Goal: Task Accomplishment & Management: Use online tool/utility

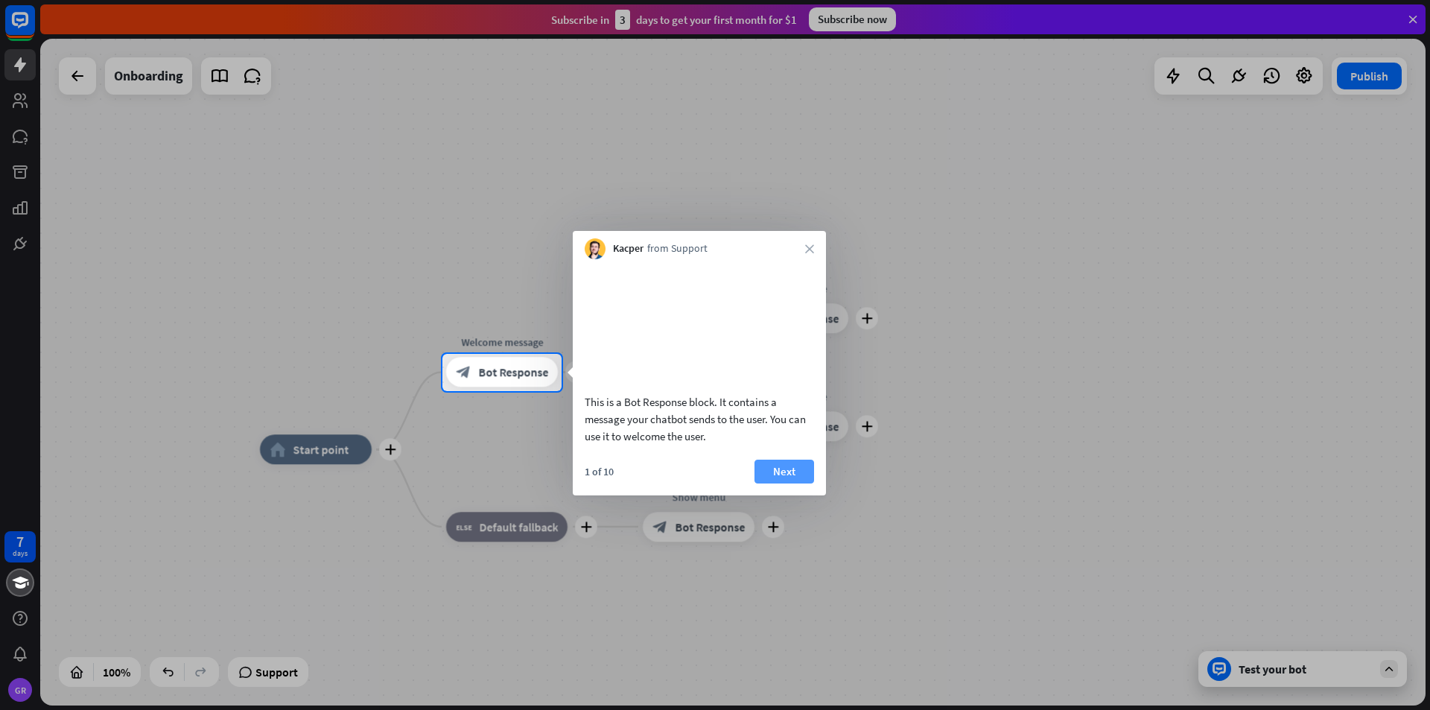
click at [785, 484] on button "Next" at bounding box center [785, 472] width 60 height 24
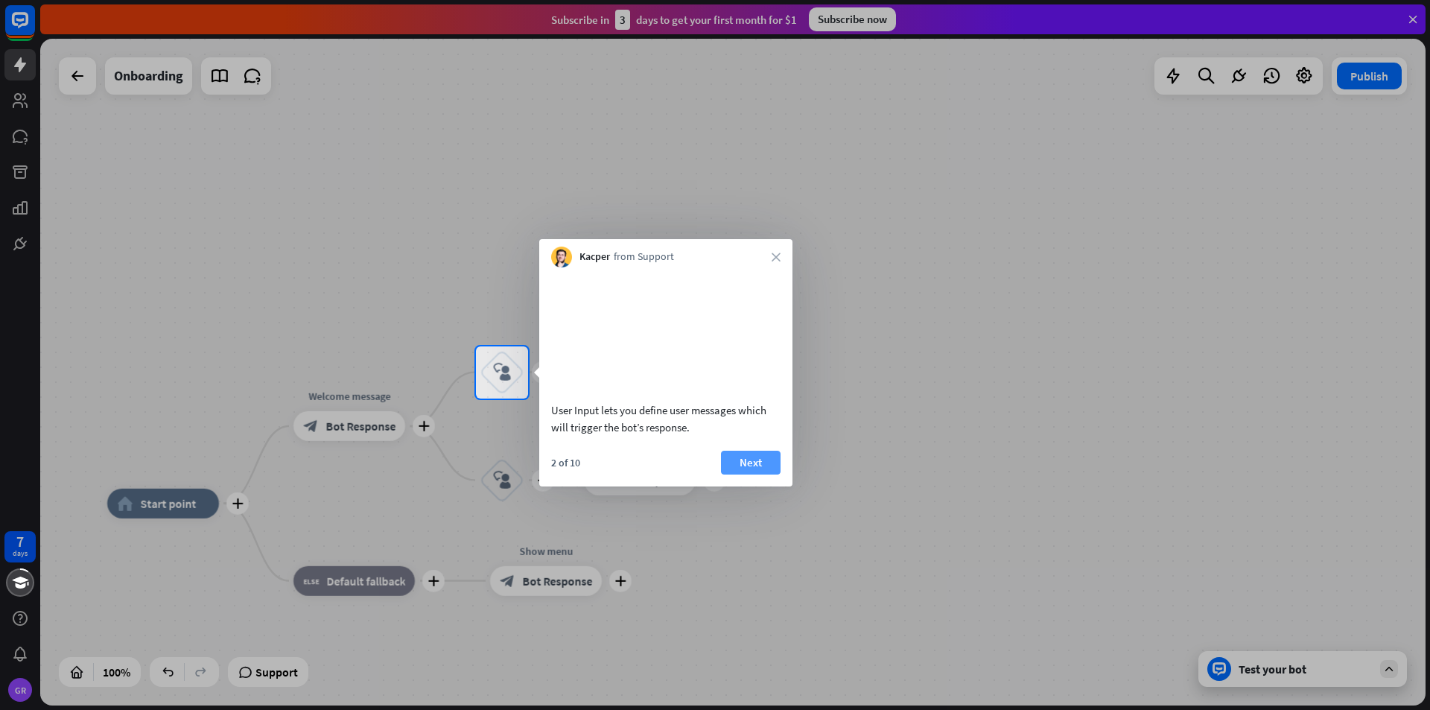
click at [763, 475] on button "Next" at bounding box center [751, 463] width 60 height 24
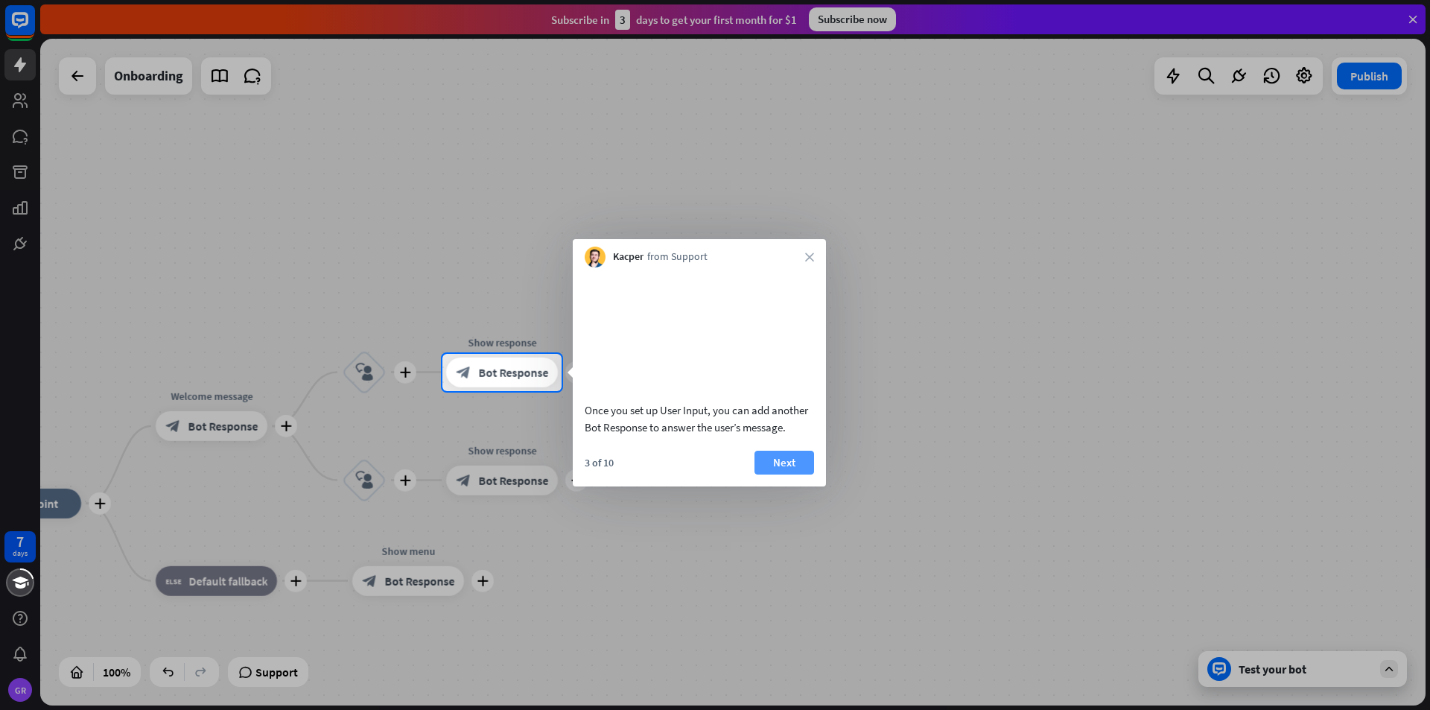
click at [778, 475] on button "Next" at bounding box center [785, 463] width 60 height 24
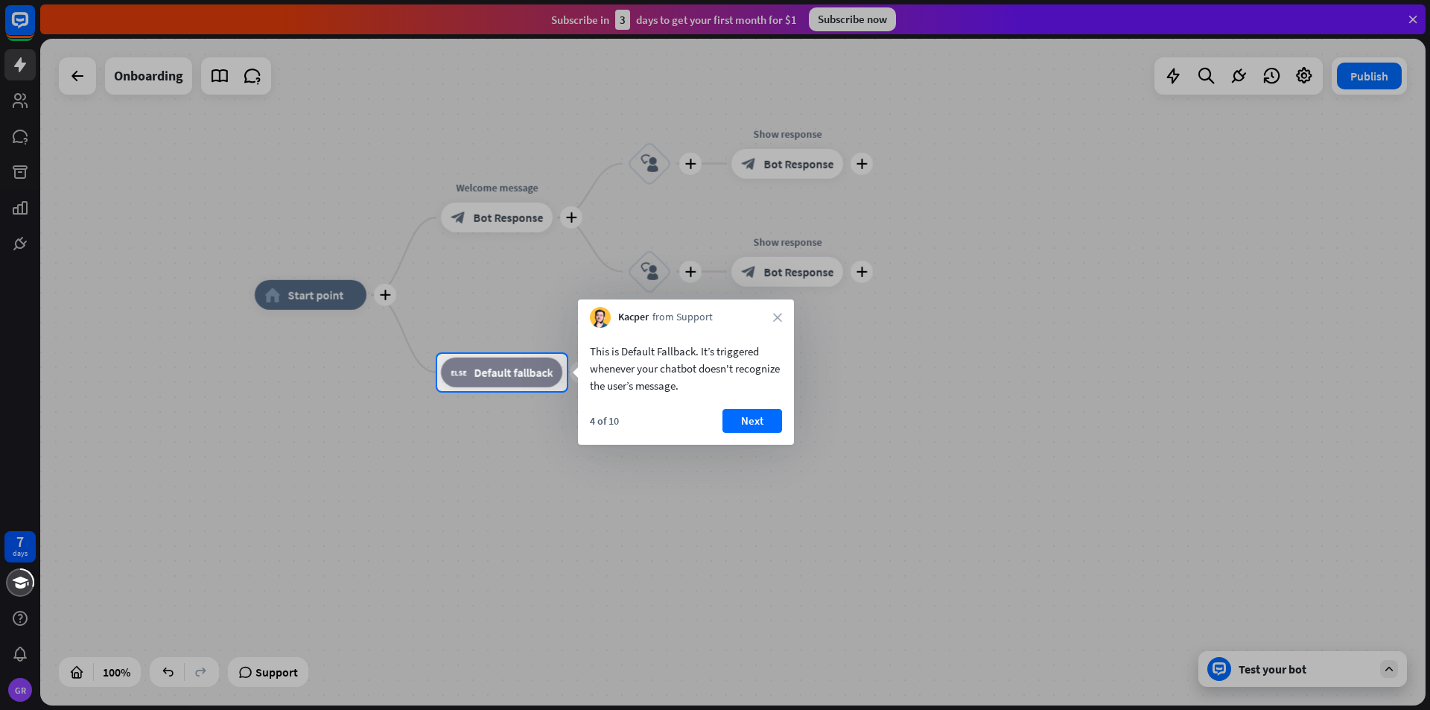
click at [1245, 663] on div at bounding box center [715, 551] width 1430 height 320
click at [781, 320] on icon "close" at bounding box center [777, 317] width 9 height 9
click at [732, 414] on button "Yes, leave" at bounding box center [736, 416] width 92 height 24
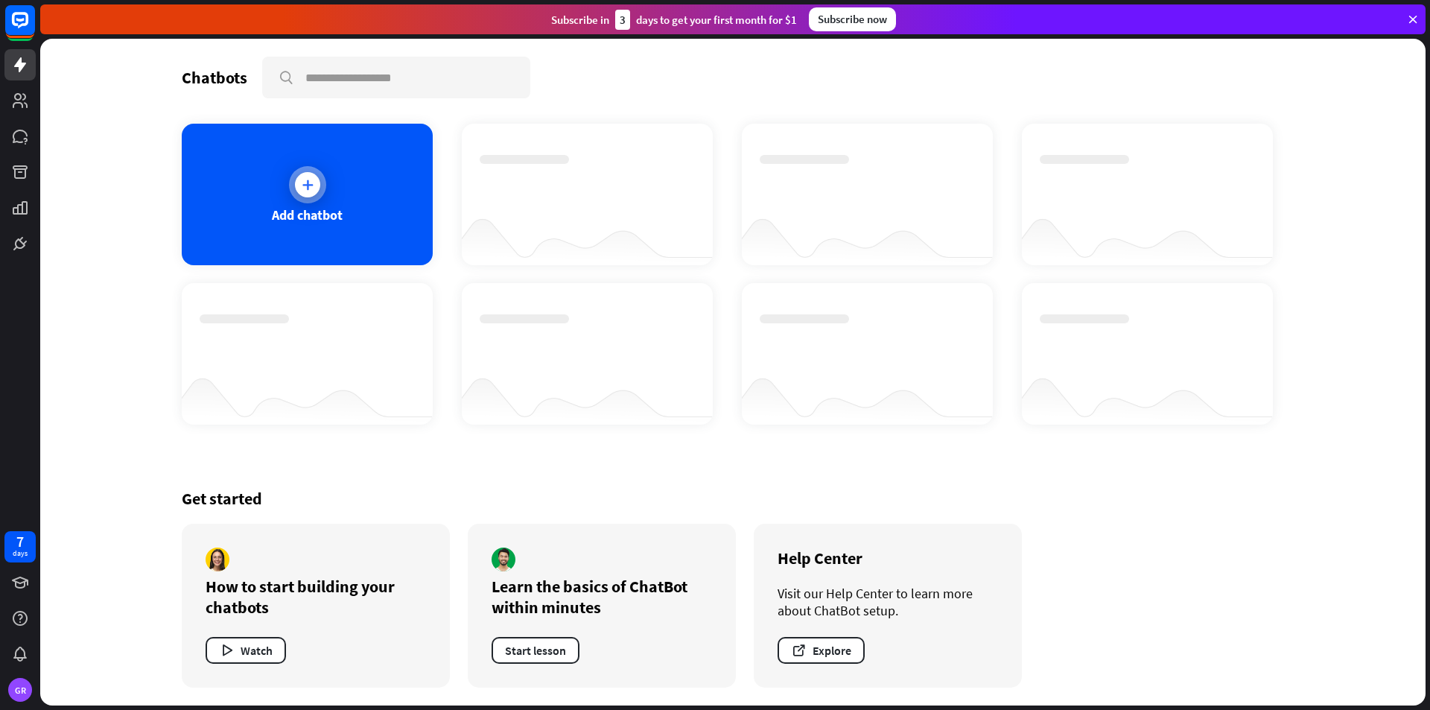
click at [308, 183] on icon at bounding box center [307, 184] width 15 height 15
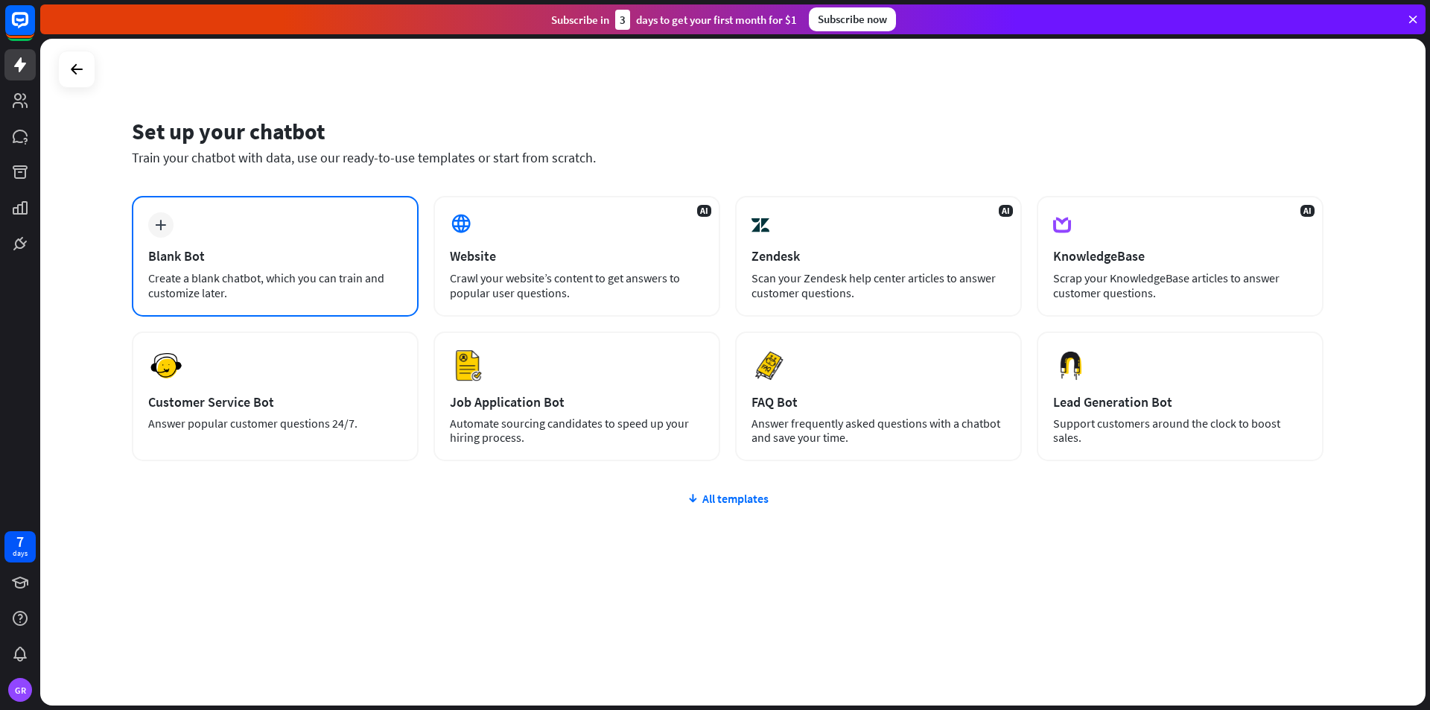
click at [273, 212] on div "plus Blank Bot Create a blank chatbot, which you can train and customize later." at bounding box center [275, 256] width 287 height 121
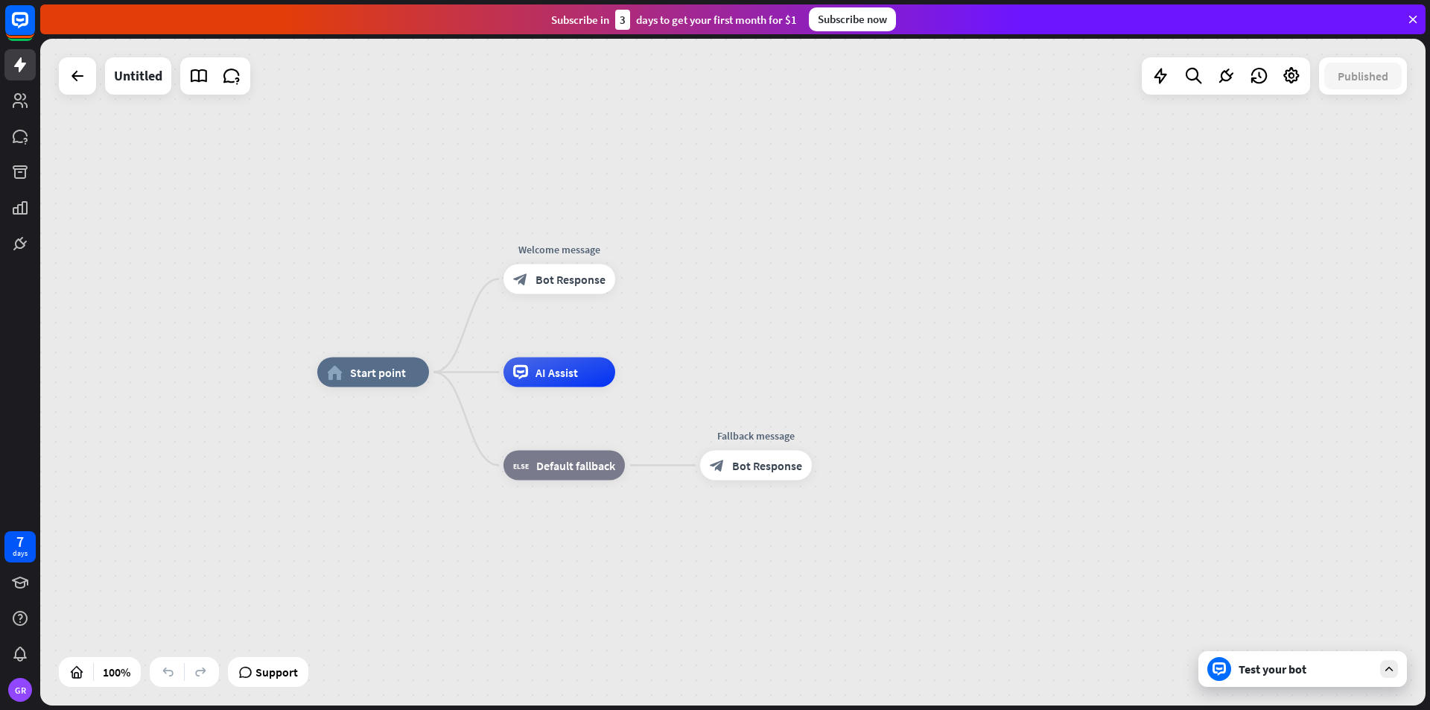
click at [1314, 675] on div "Test your bot" at bounding box center [1306, 669] width 134 height 15
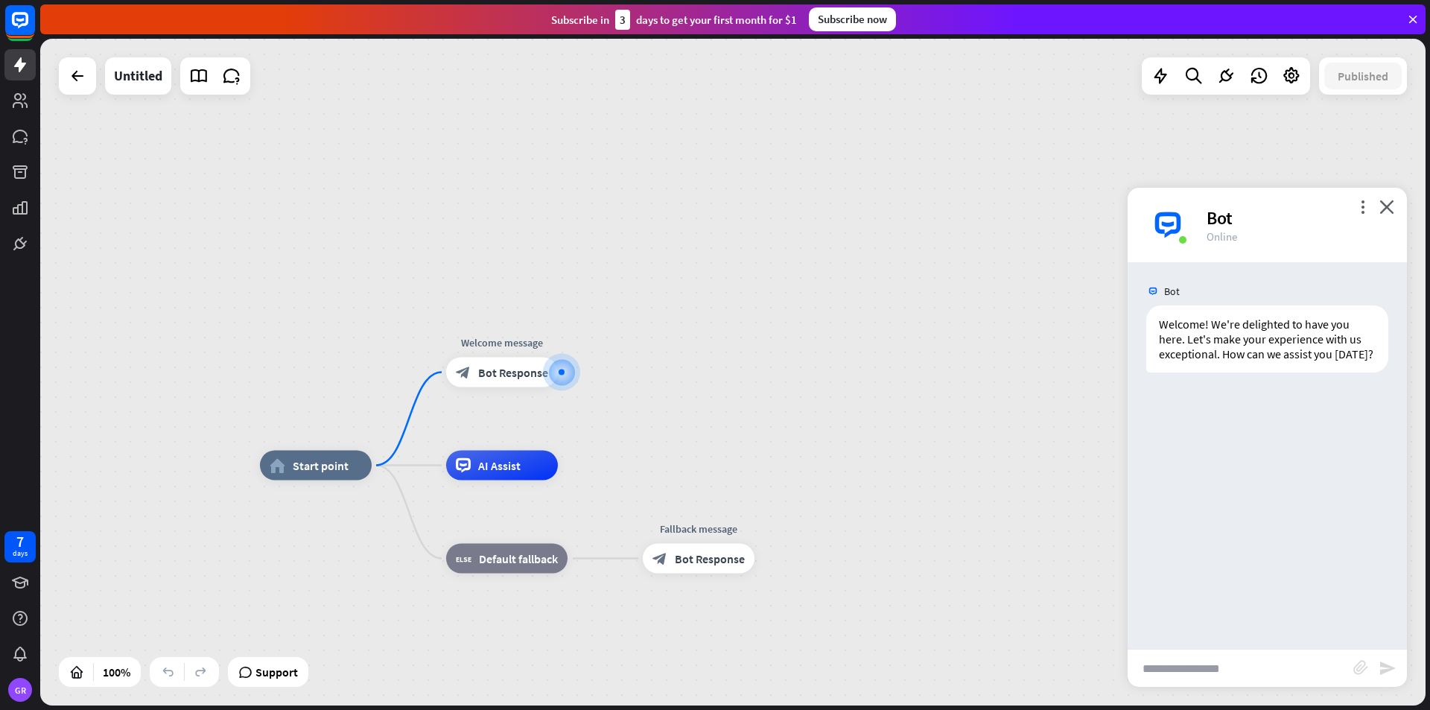
click at [1184, 667] on input "text" at bounding box center [1241, 668] width 226 height 37
paste input "**********"
type input "**********"
click at [1387, 668] on icon "send" at bounding box center [1388, 668] width 18 height 18
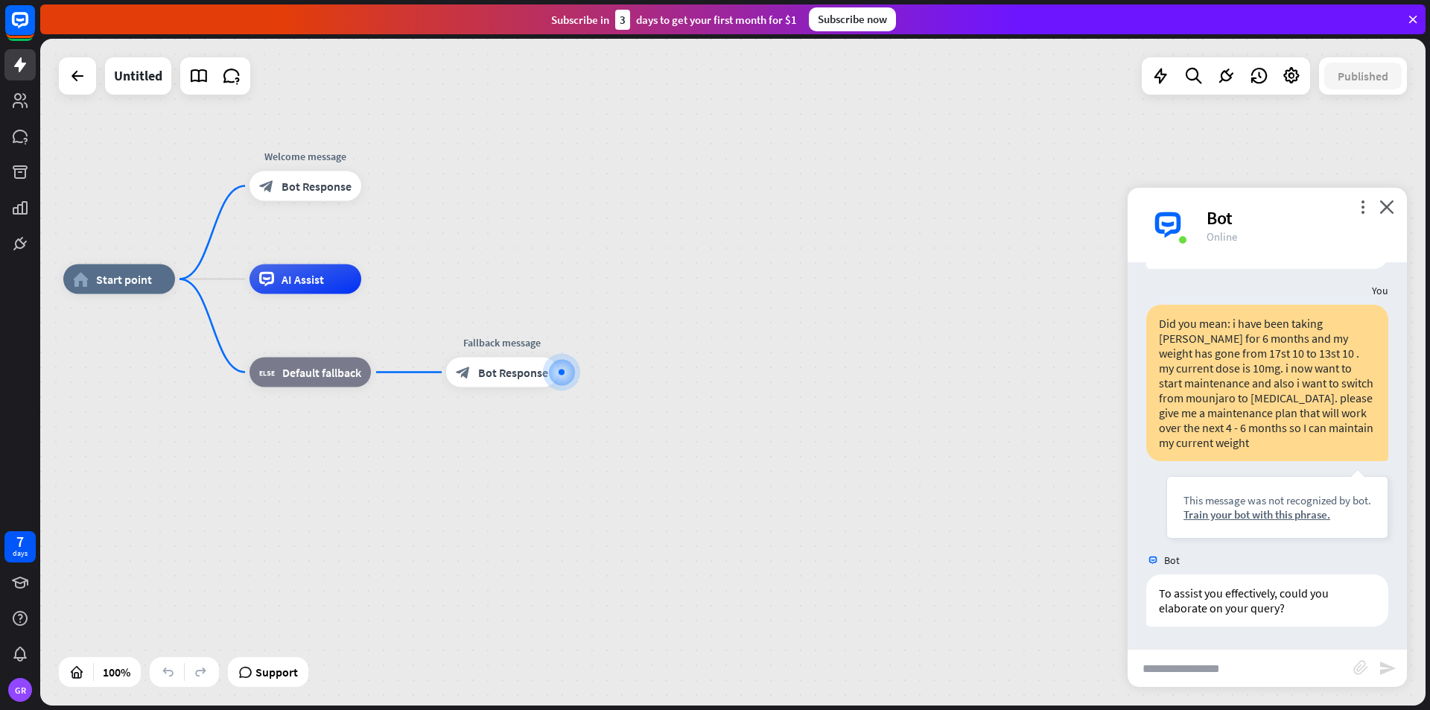
scroll to position [118, 0]
drag, startPoint x: 1232, startPoint y: 319, endPoint x: 1128, endPoint y: 319, distance: 104.3
click at [1128, 319] on div "Did you mean: i have been taking [PERSON_NAME] for 6 months and my weight has g…" at bounding box center [1267, 425] width 279 height 241
click at [1232, 334] on div "Did you mean: i have been taking [PERSON_NAME] for 6 months and my weight has g…" at bounding box center [1268, 383] width 242 height 156
click at [1232, 326] on div "Did you mean: i have been taking [PERSON_NAME] for 6 months and my weight has g…" at bounding box center [1268, 383] width 242 height 156
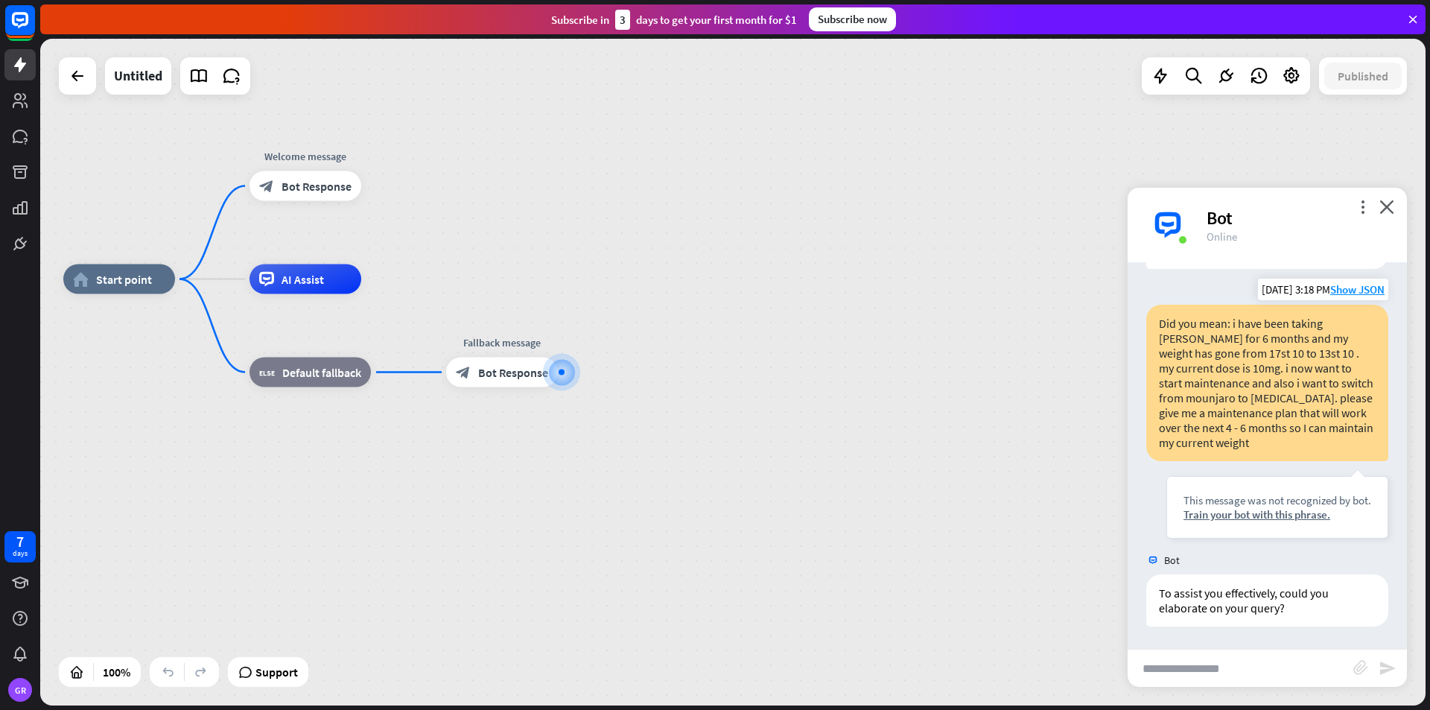
click at [1232, 323] on div "Did you mean: i have been taking [PERSON_NAME] for 6 months and my weight has g…" at bounding box center [1268, 383] width 242 height 156
click at [1225, 329] on div "Did you mean: i have been taking [PERSON_NAME] for 6 months and my weight has g…" at bounding box center [1268, 383] width 242 height 156
click at [1226, 323] on div "Did you mean: i have been taking [PERSON_NAME] for 6 months and my weight has g…" at bounding box center [1268, 383] width 242 height 156
click at [1227, 322] on div "Did you mean: i have been taking [PERSON_NAME] for 6 months and my weight has g…" at bounding box center [1268, 383] width 242 height 156
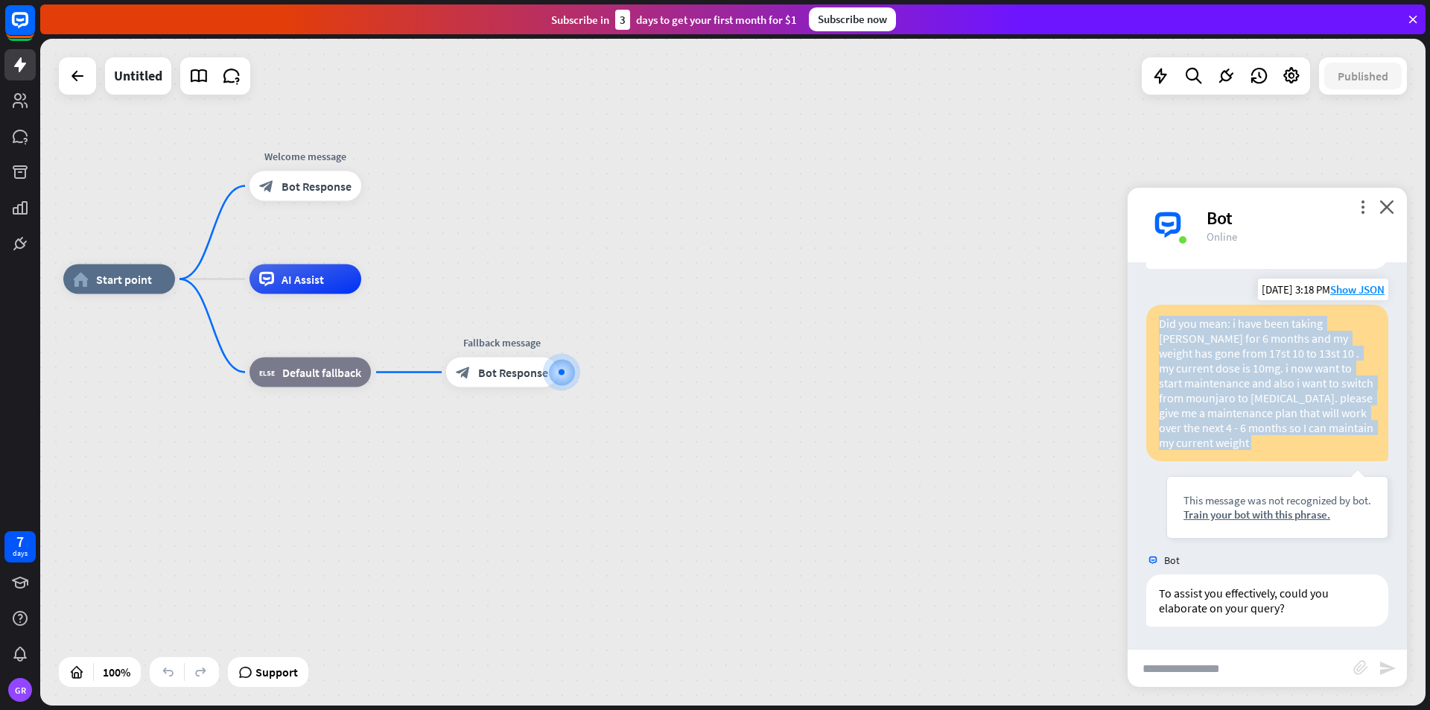
click at [1227, 322] on div "Did you mean: i have been taking [PERSON_NAME] for 6 months and my weight has g…" at bounding box center [1268, 383] width 242 height 156
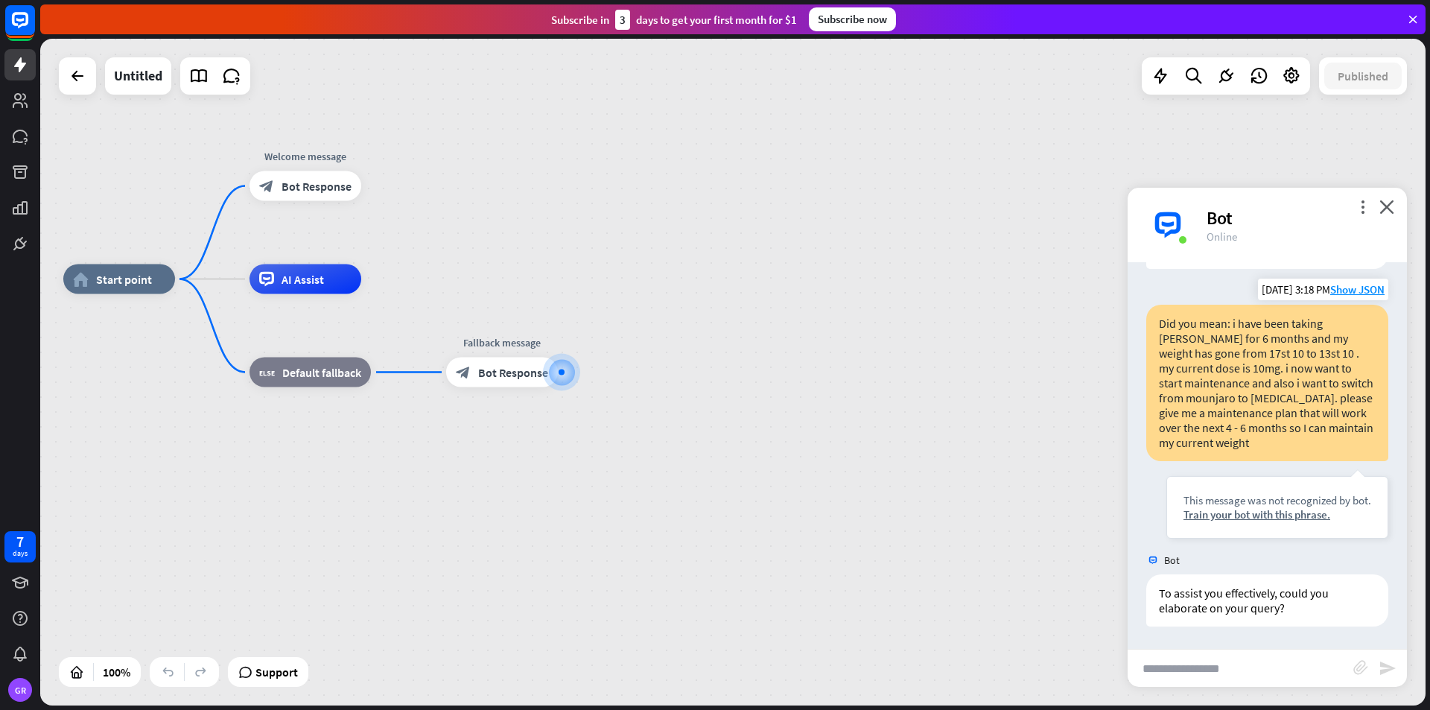
click at [1227, 322] on div "Did you mean: i have been taking [PERSON_NAME] for 6 months and my weight has g…" at bounding box center [1268, 383] width 242 height 156
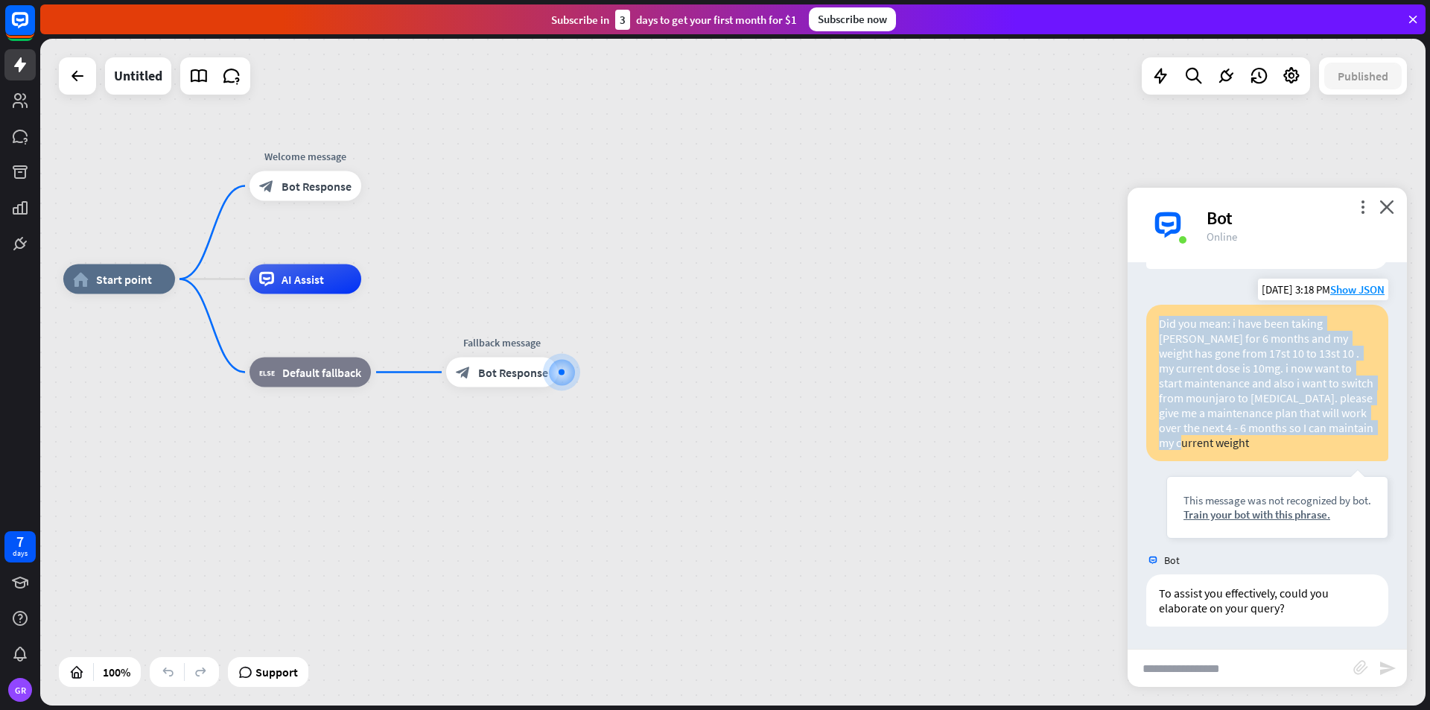
drag, startPoint x: 1161, startPoint y: 323, endPoint x: 1324, endPoint y: 450, distance: 207.0
click at [1324, 450] on div "Did you mean: i have been taking [PERSON_NAME] for 6 months and my weight has g…" at bounding box center [1268, 383] width 242 height 156
copy div "Did you mean: i have been taking [PERSON_NAME] for 6 months and my weight has g…"
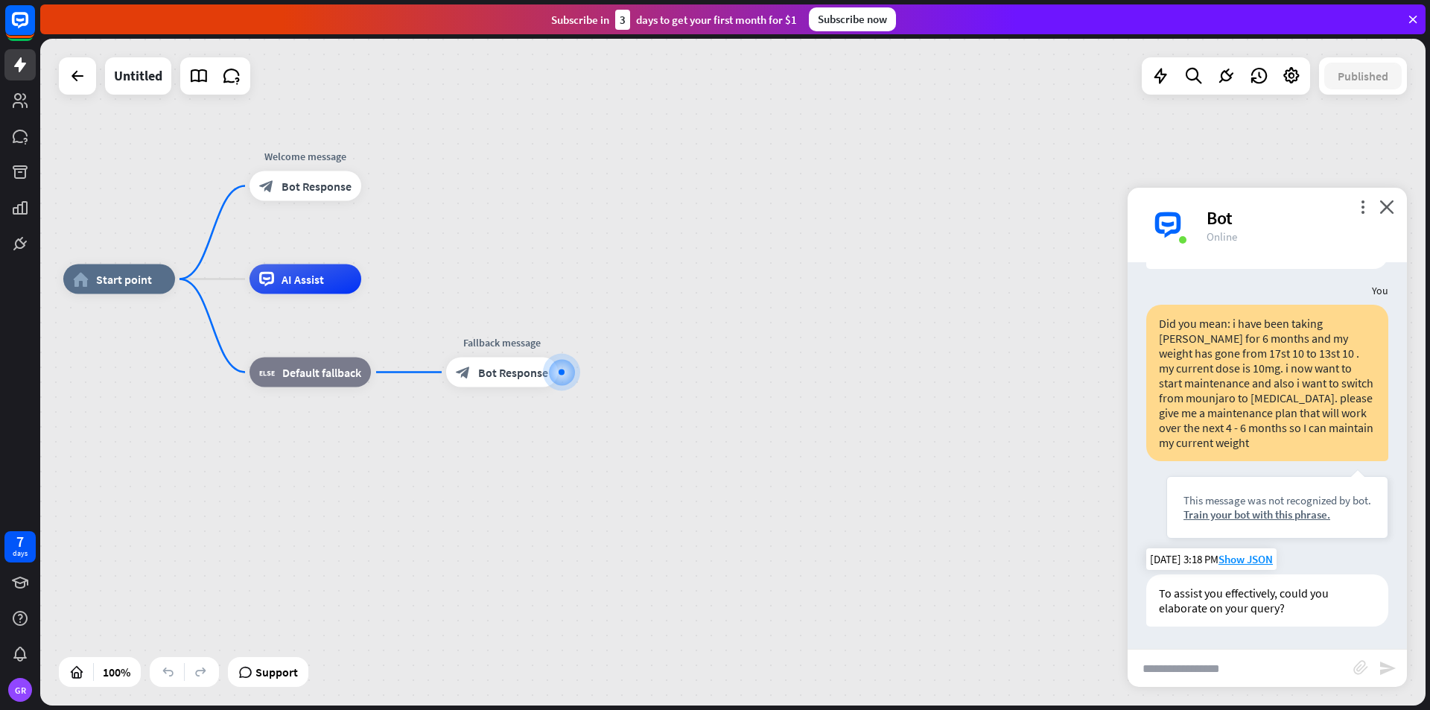
click at [1185, 602] on div "To assist you effectively, could you elaborate on your query?" at bounding box center [1268, 600] width 242 height 52
click at [1185, 597] on div "To assist you effectively, could you elaborate on your query?" at bounding box center [1268, 600] width 242 height 52
drag, startPoint x: 1185, startPoint y: 597, endPoint x: 1007, endPoint y: 629, distance: 180.9
click at [1007, 629] on div "home_2 Start point Welcome message block_bot_response Bot Response AI Assist bl…" at bounding box center [756, 612] width 1386 height 667
click at [1176, 675] on input "text" at bounding box center [1241, 668] width 226 height 37
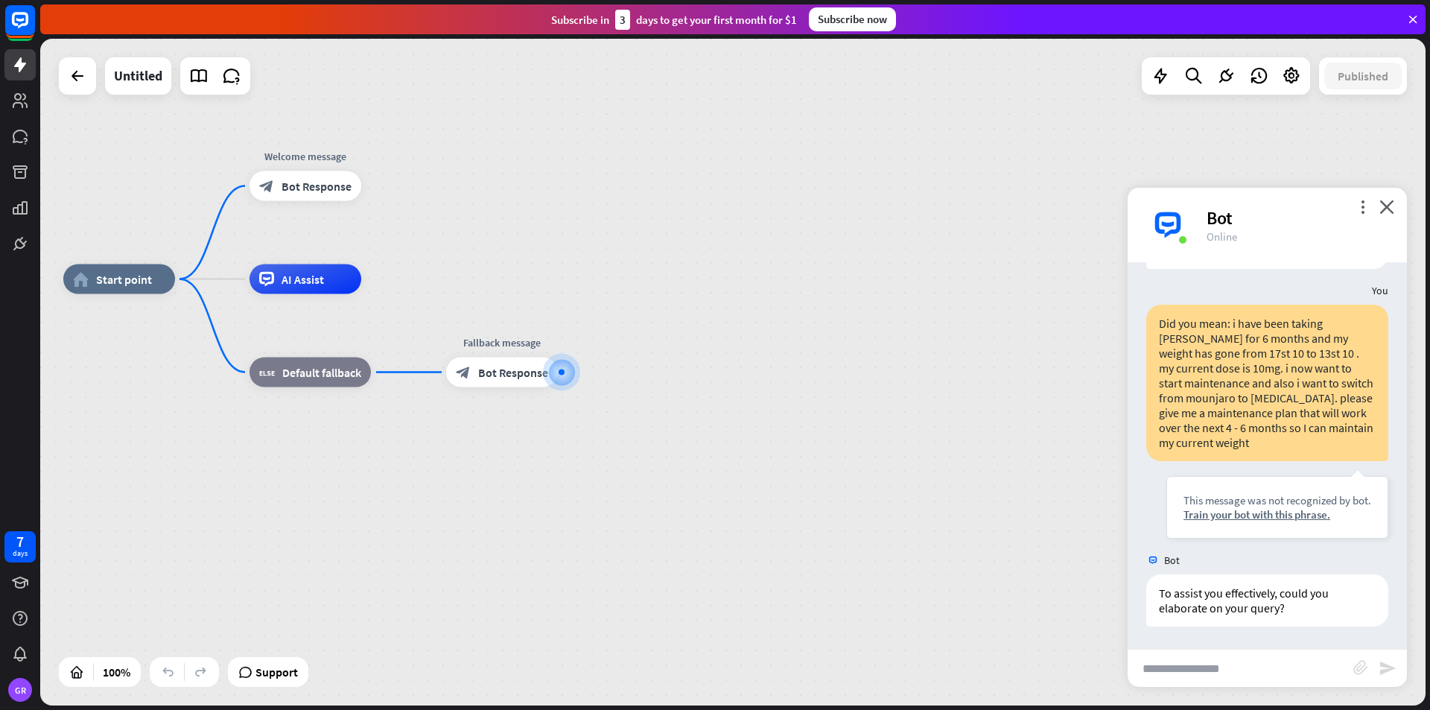
paste input "**********"
click at [1170, 668] on input "**********" at bounding box center [1241, 668] width 226 height 37
click at [1215, 672] on input "**********" at bounding box center [1241, 668] width 226 height 37
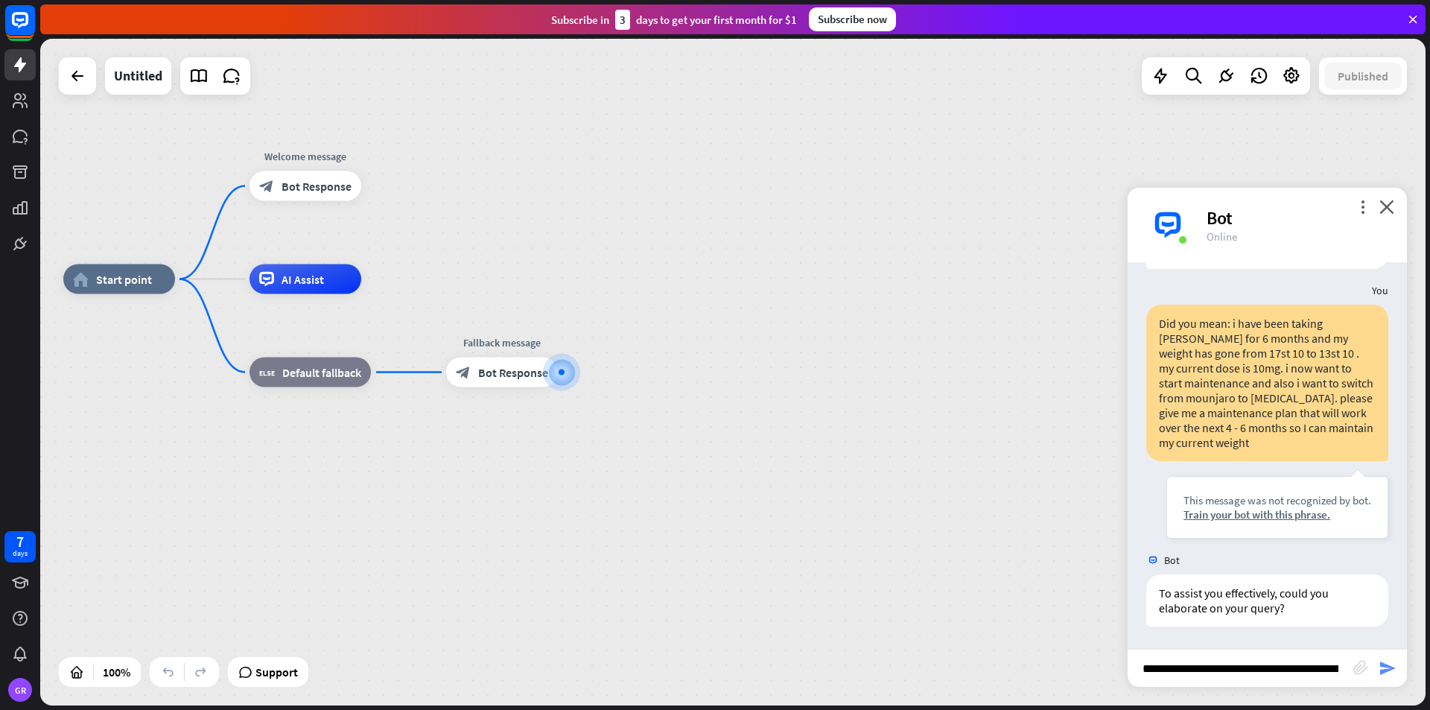
type input "**********"
click at [1383, 665] on icon "send" at bounding box center [1388, 668] width 18 height 18
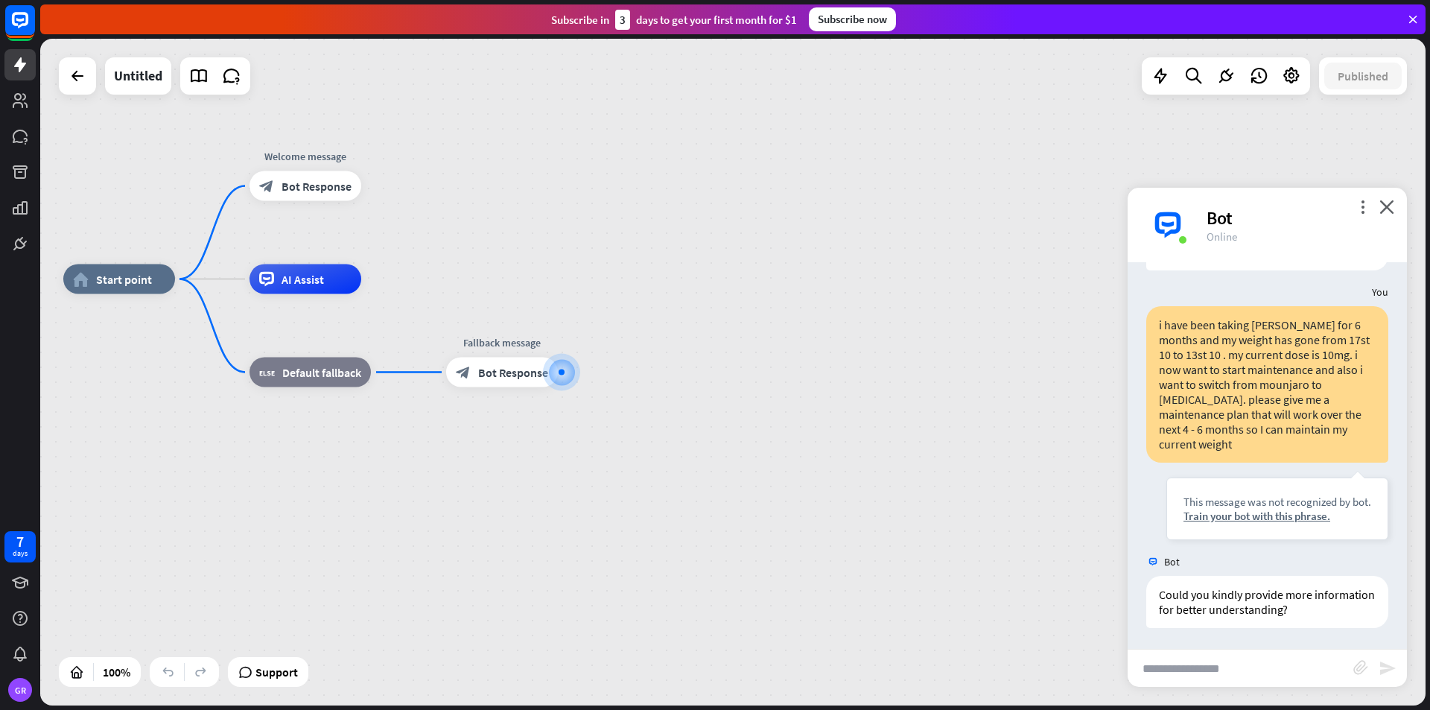
scroll to position [461, 0]
click at [1261, 517] on div "Train your bot with this phrase." at bounding box center [1278, 514] width 188 height 14
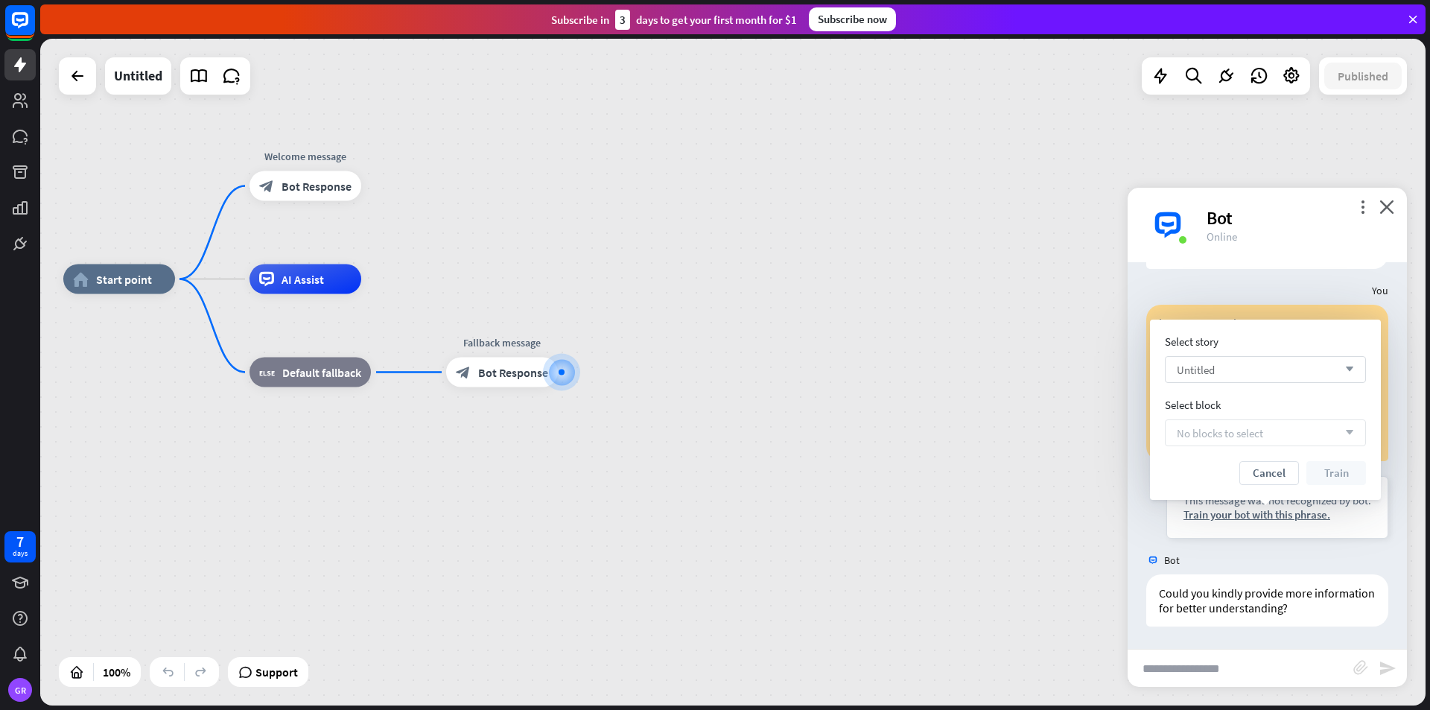
click at [1349, 368] on icon "arrow_down" at bounding box center [1346, 369] width 16 height 9
click at [1055, 447] on div "home_2 Start point Welcome message block_bot_response Bot Response AI Assist bl…" at bounding box center [756, 612] width 1386 height 667
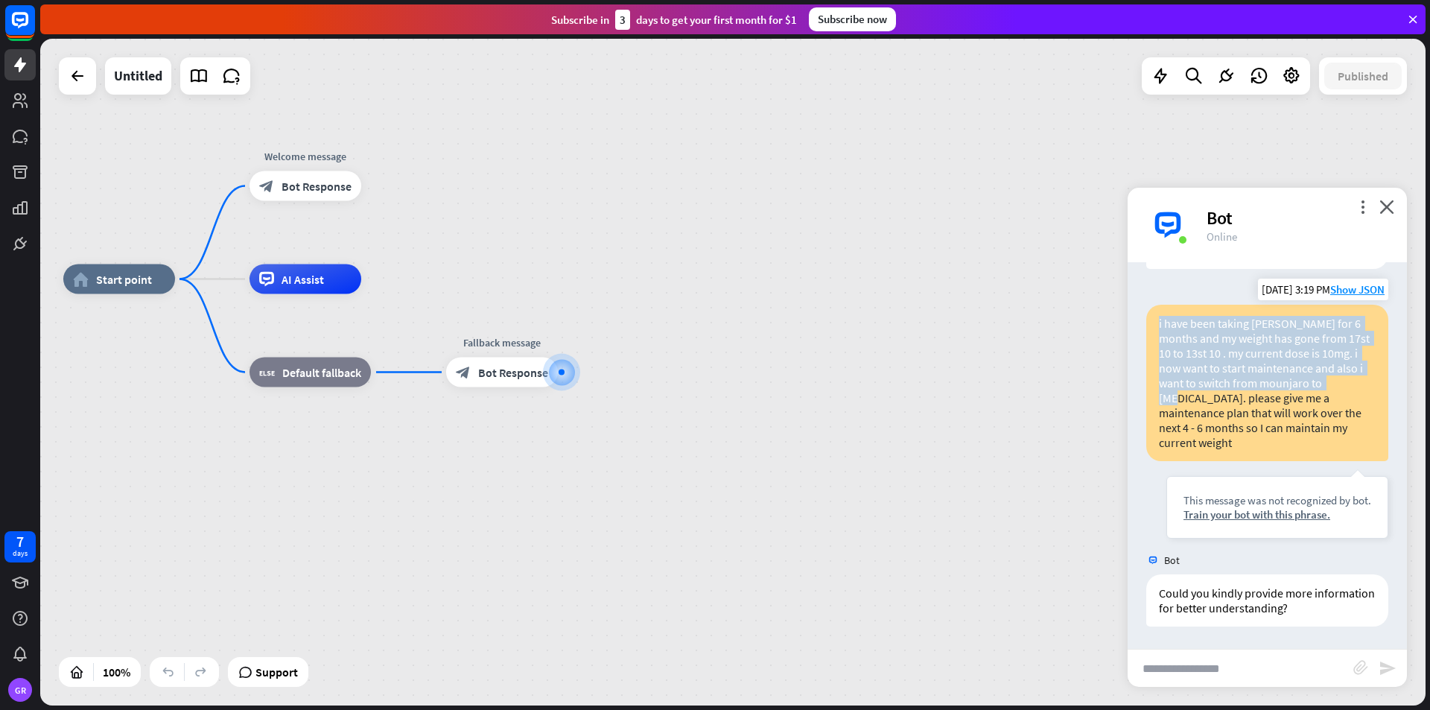
drag, startPoint x: 1160, startPoint y: 337, endPoint x: 1158, endPoint y: 416, distance: 79.7
click at [1158, 416] on div "i have been taking [PERSON_NAME] for 6 months and my weight has gone from 17st …" at bounding box center [1268, 383] width 242 height 156
copy div "i have been taking [PERSON_NAME] for 6 months and my weight has gone from 17st …"
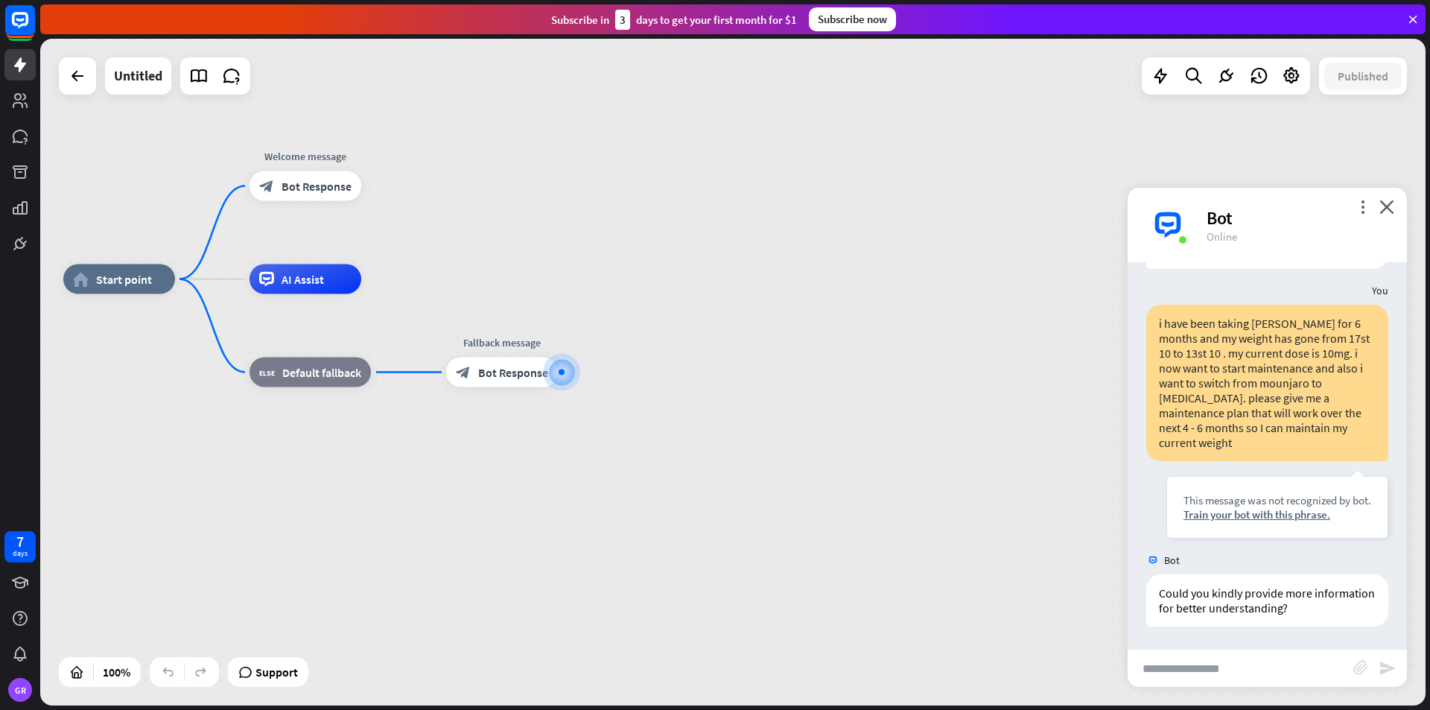
click at [1173, 669] on input "text" at bounding box center [1241, 668] width 226 height 37
paste input "**********"
type input "**********"
click at [1388, 668] on icon "send" at bounding box center [1388, 668] width 18 height 18
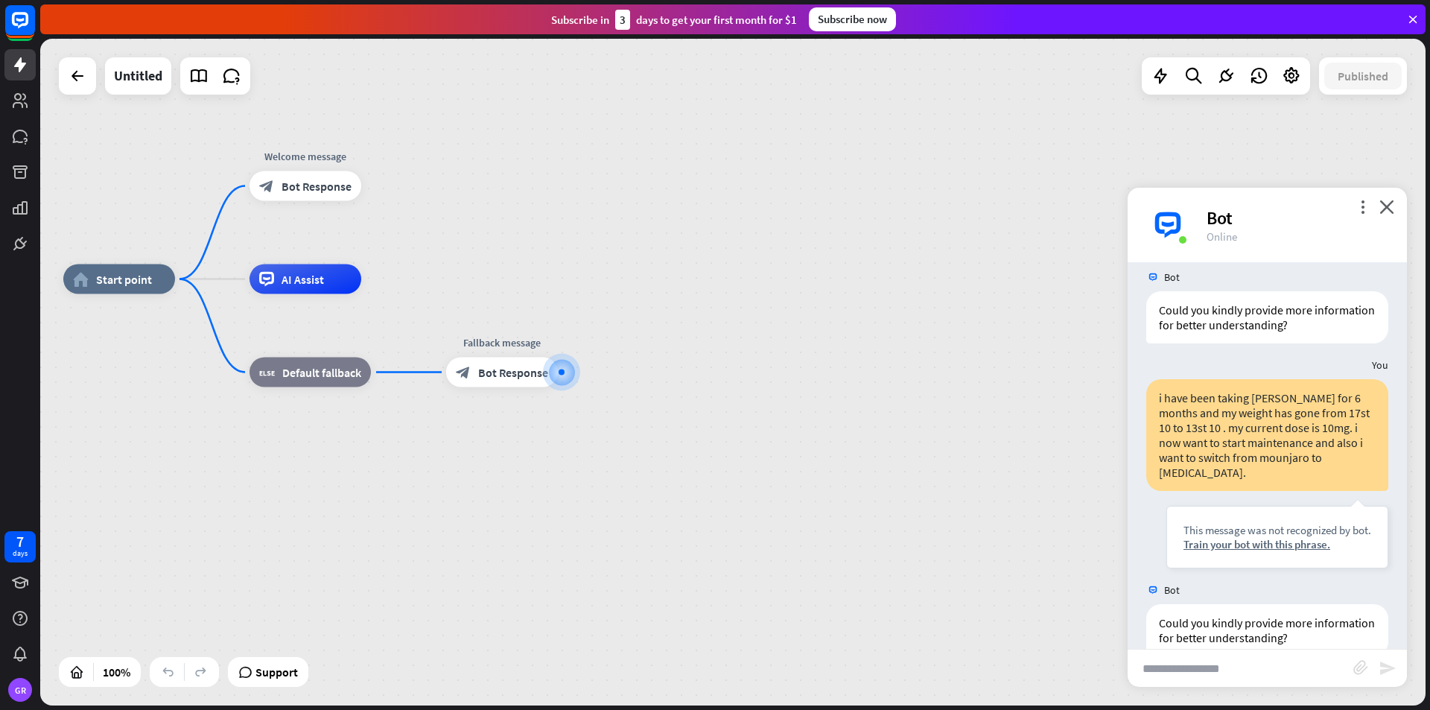
scroll to position [759, 0]
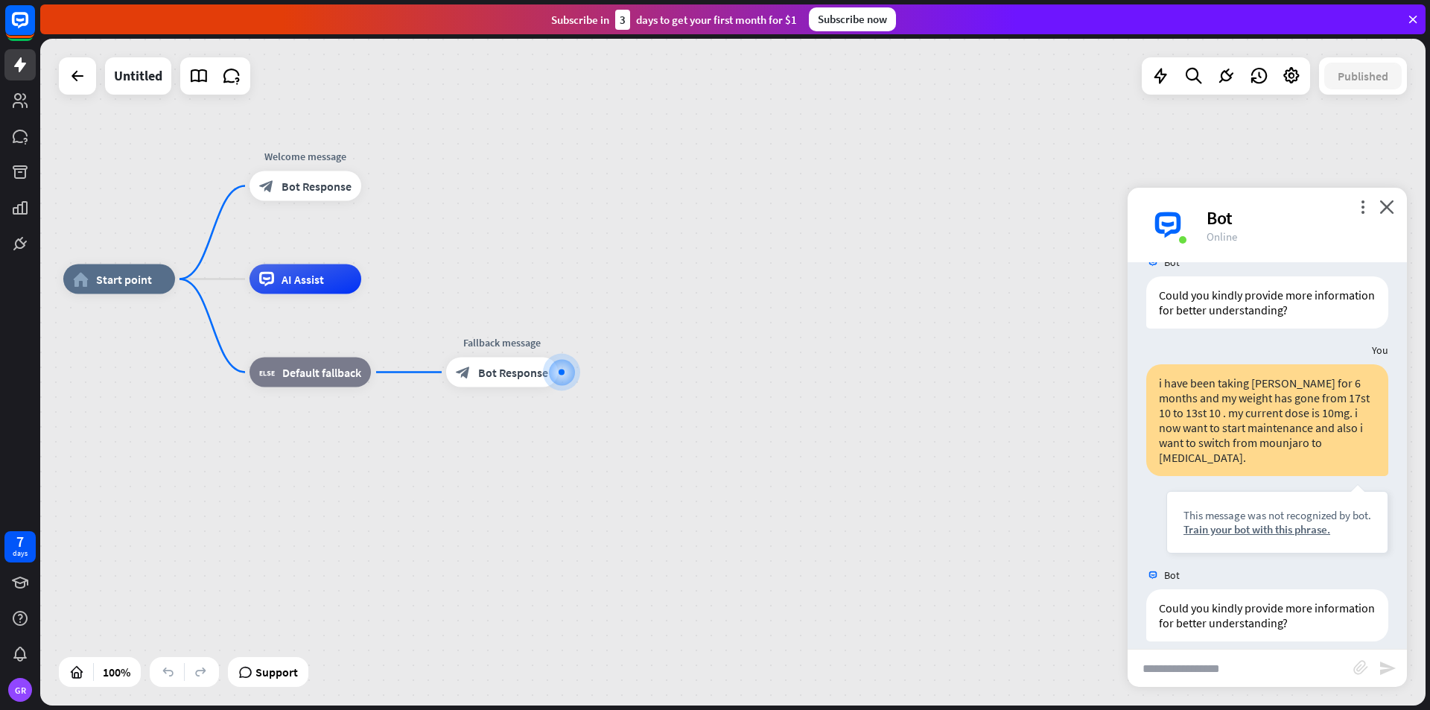
click at [1201, 668] on input "text" at bounding box center [1241, 668] width 226 height 37
type input "**********"
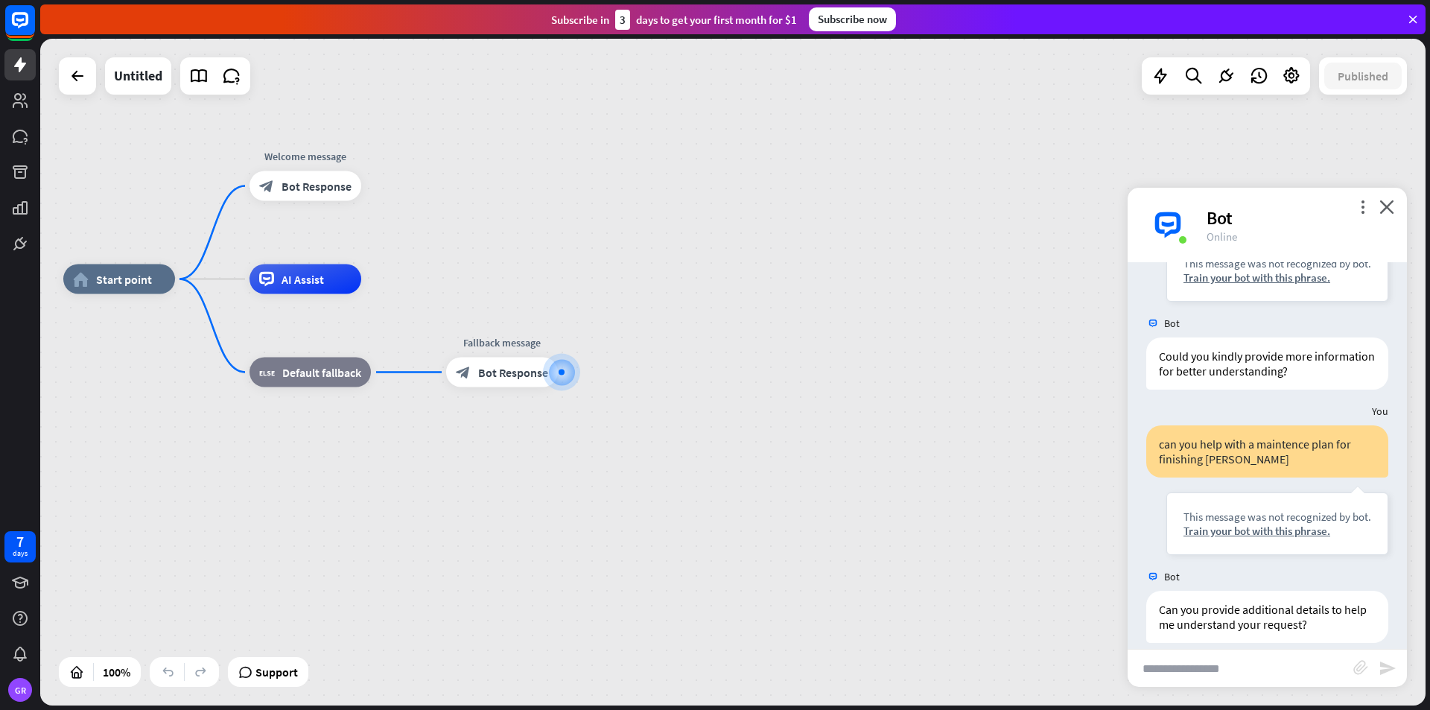
scroll to position [1012, 0]
click at [1389, 205] on icon "close" at bounding box center [1387, 207] width 15 height 14
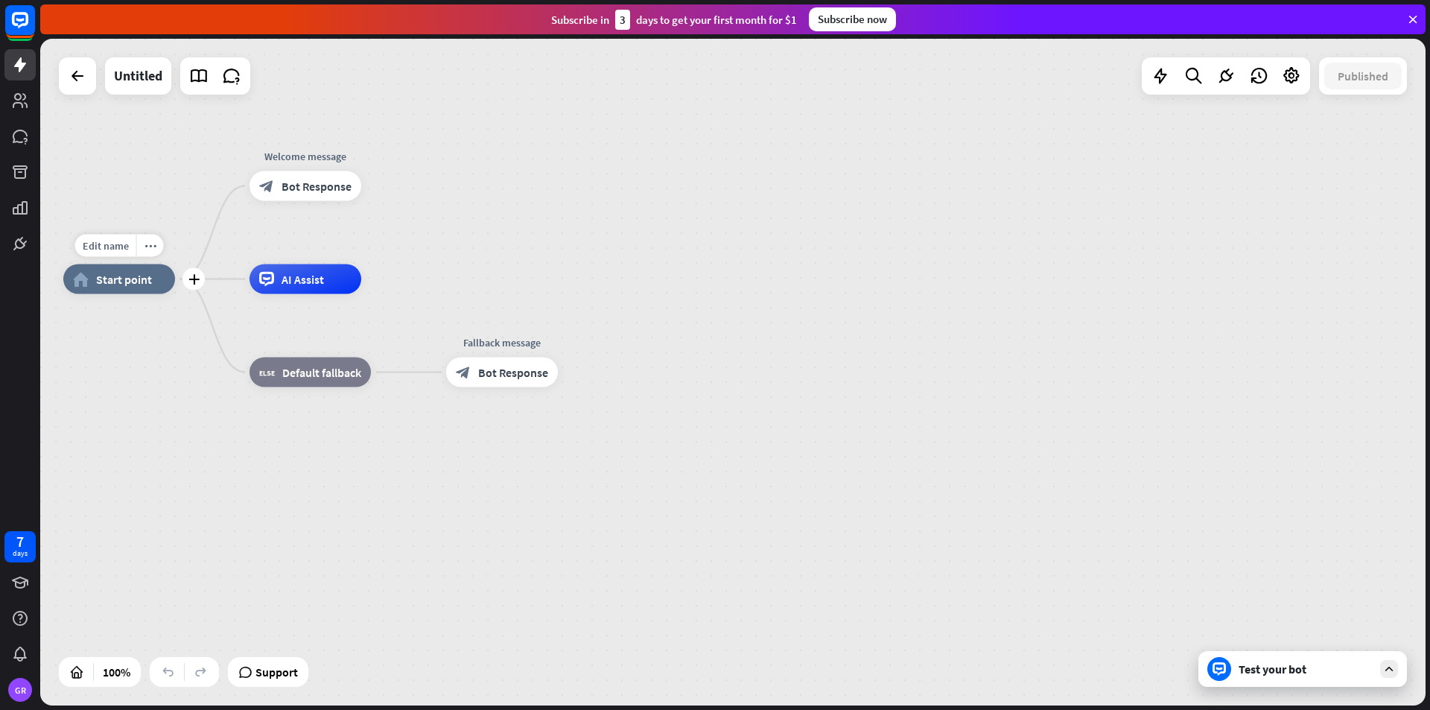
click at [122, 282] on span "Start point" at bounding box center [124, 279] width 56 height 15
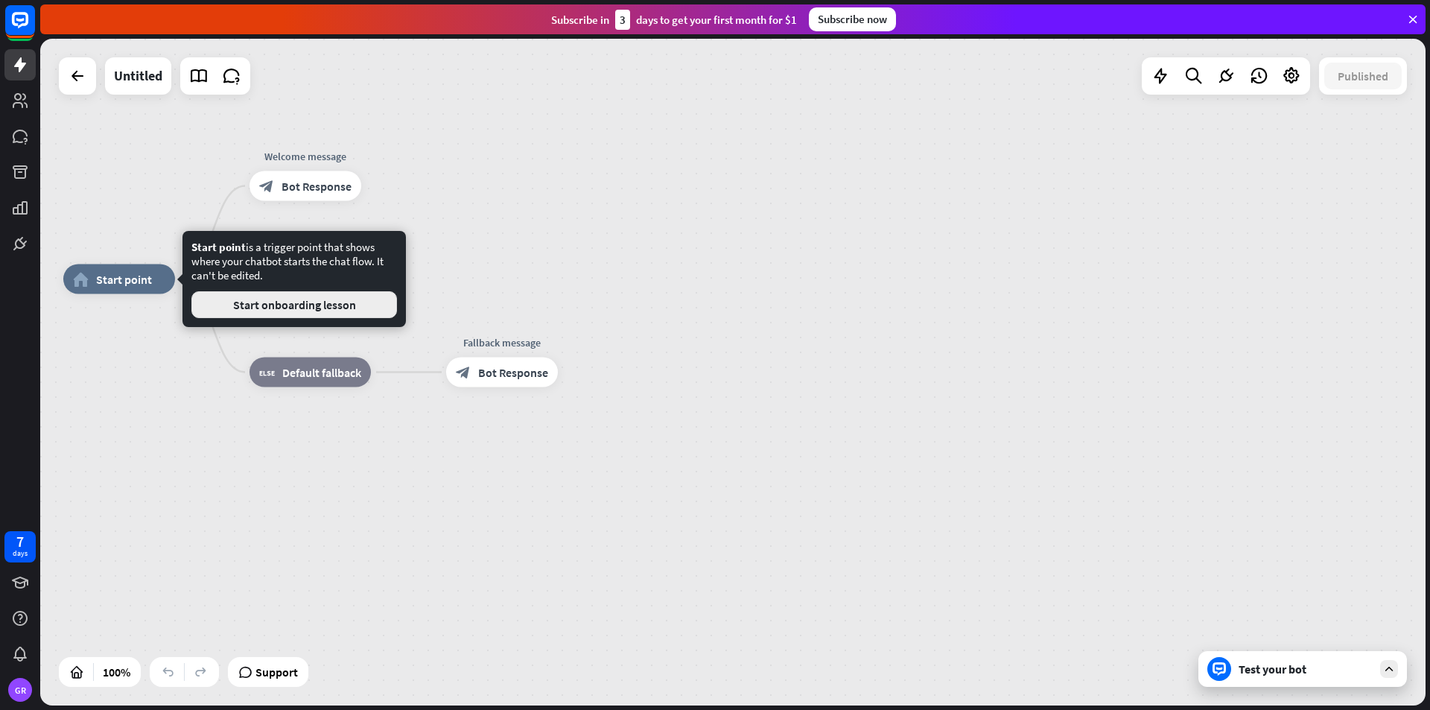
click at [285, 301] on button "Start onboarding lesson" at bounding box center [294, 304] width 206 height 27
